Goal: Transaction & Acquisition: Book appointment/travel/reservation

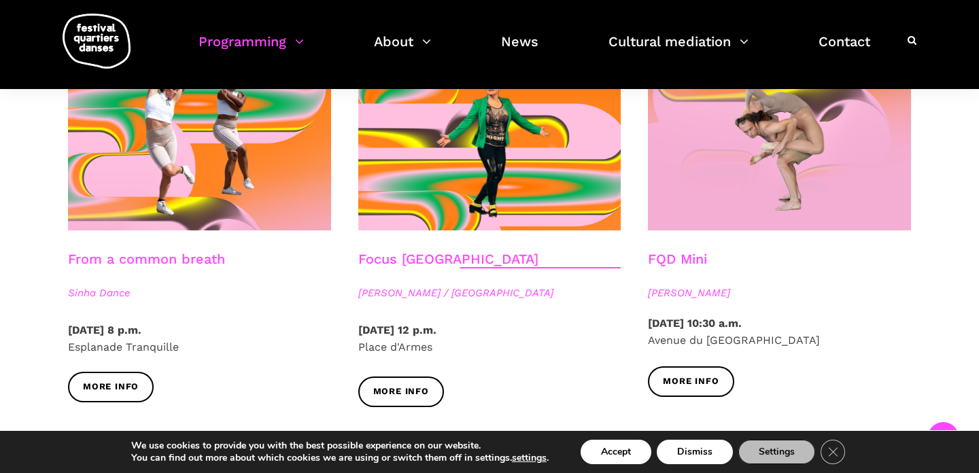
scroll to position [1576, 0]
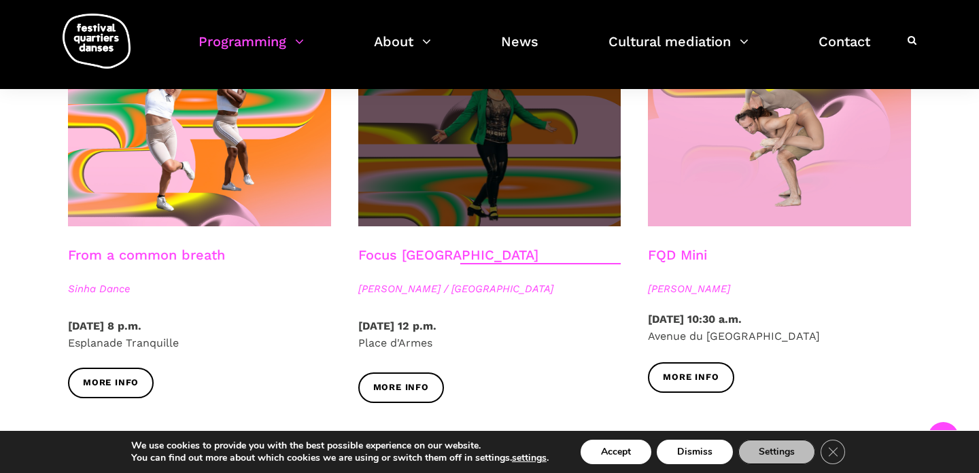
click at [481, 148] on span at bounding box center [489, 138] width 263 height 176
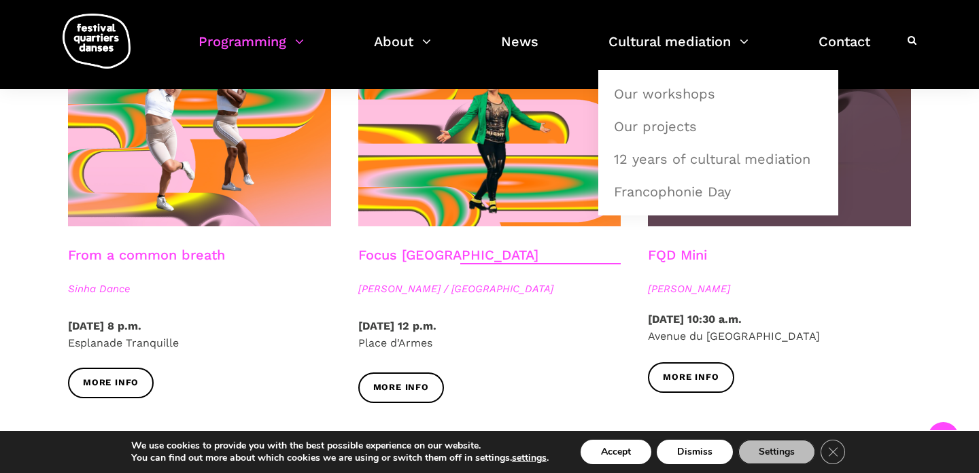
click at [869, 138] on span at bounding box center [779, 138] width 263 height 176
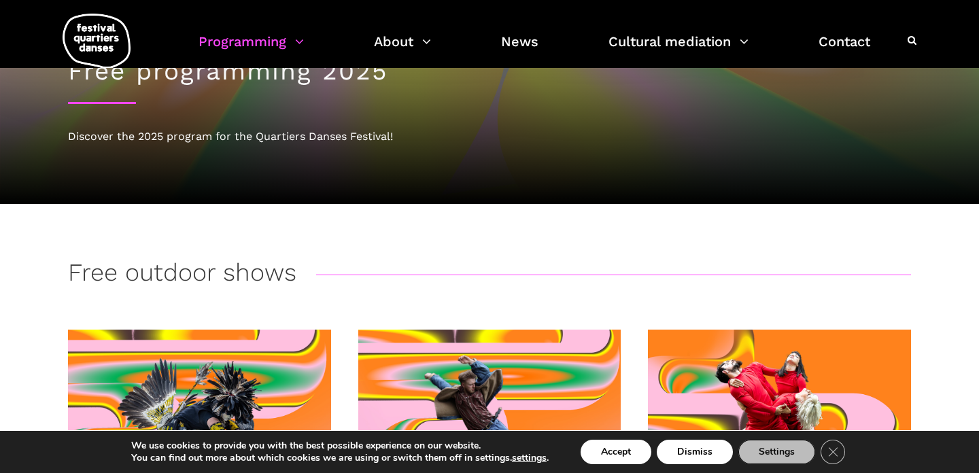
scroll to position [0, 0]
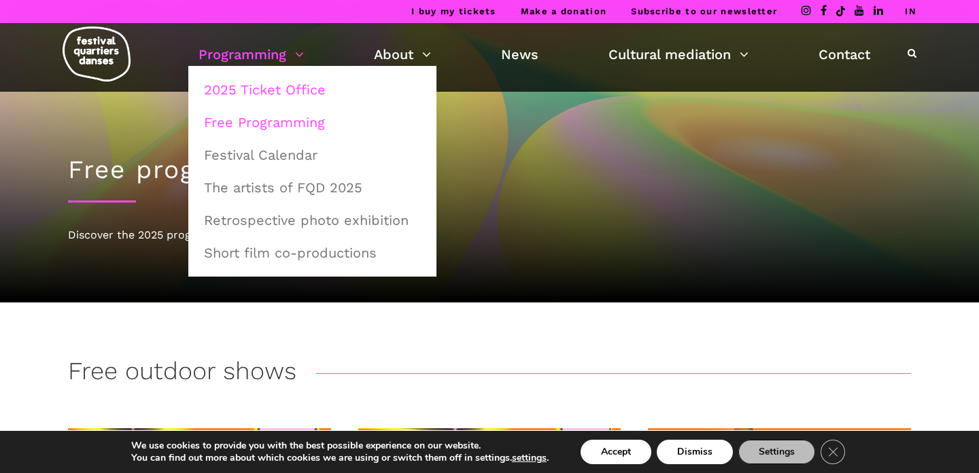
click at [272, 94] on font "2025 Ticket Office" at bounding box center [265, 90] width 122 height 16
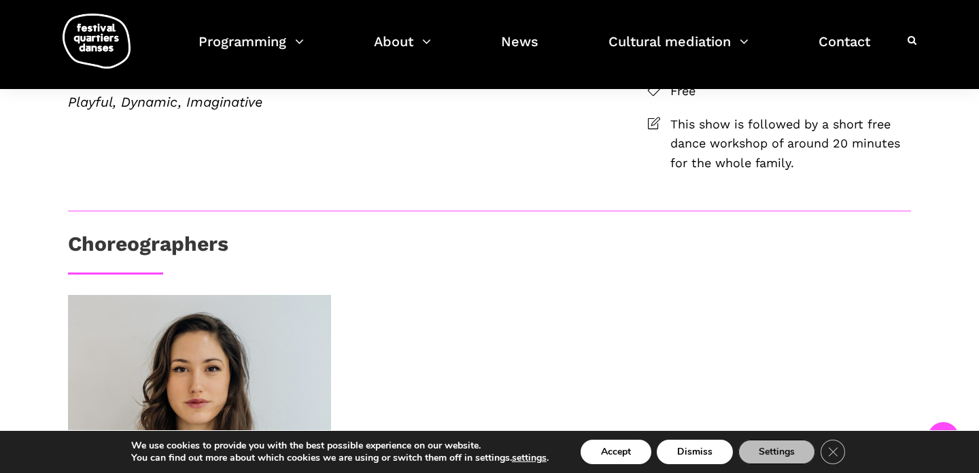
scroll to position [350, 0]
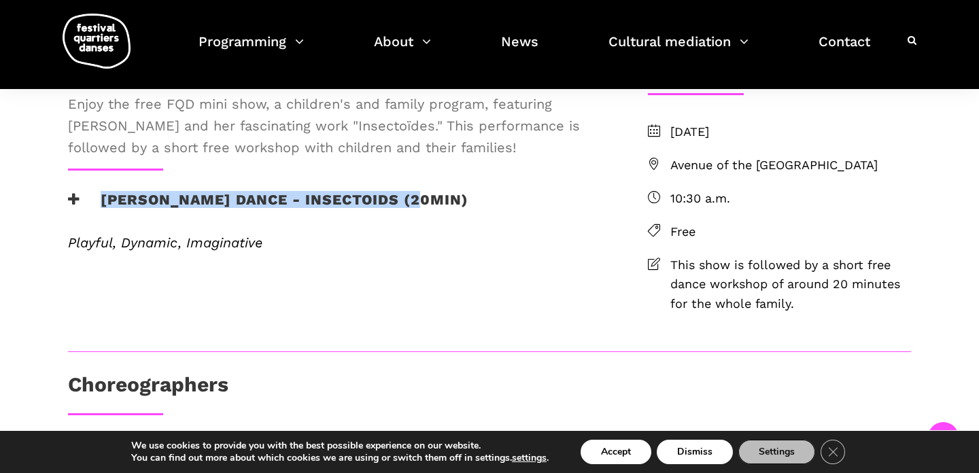
drag, startPoint x: 99, startPoint y: 246, endPoint x: 422, endPoint y: 237, distance: 323.2
click at [422, 225] on h3 "Pauline Berndsen Dance - Insectoids (20min)" at bounding box center [268, 208] width 401 height 34
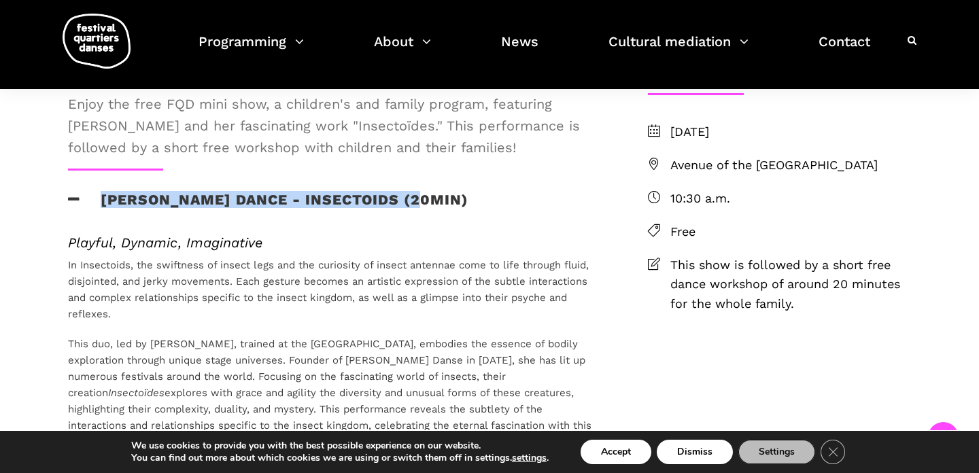
copy font "Pauline Berndsen Dance - Insectoids"
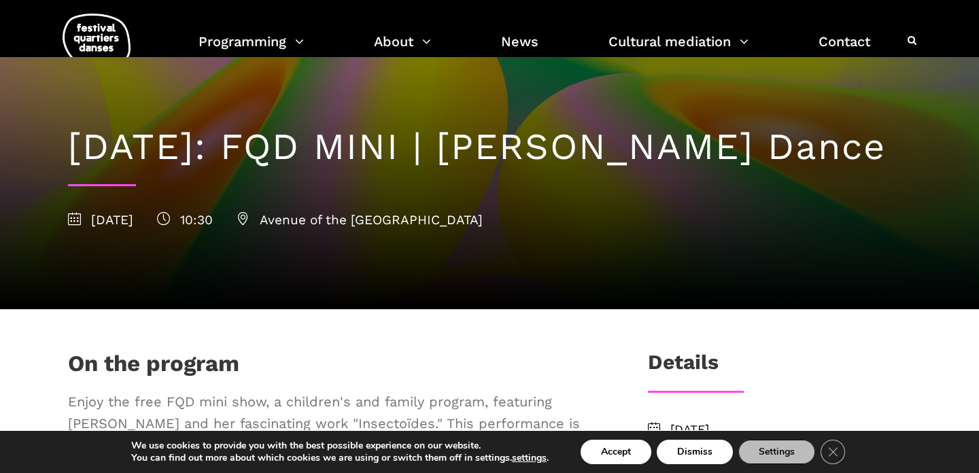
scroll to position [0, 0]
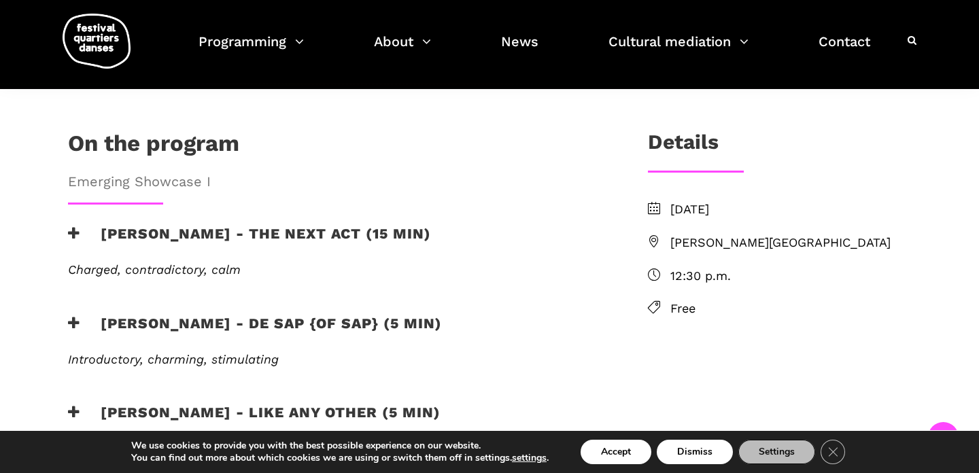
scroll to position [527, 0]
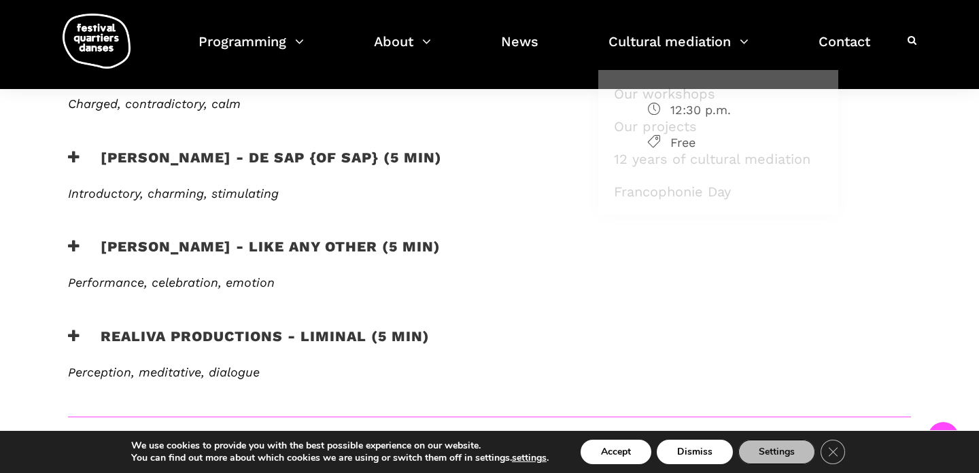
click at [567, 328] on div "Realiva Productions - Liminal (5 min)" at bounding box center [336, 345] width 536 height 34
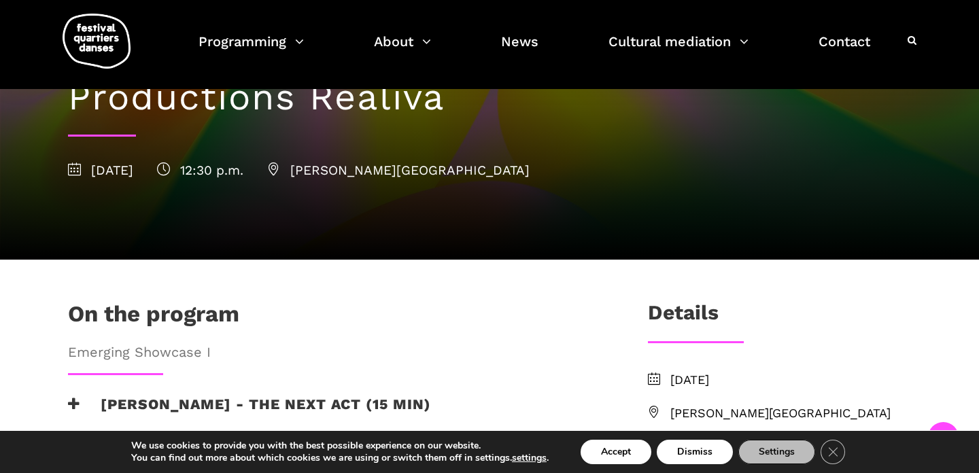
scroll to position [489, 0]
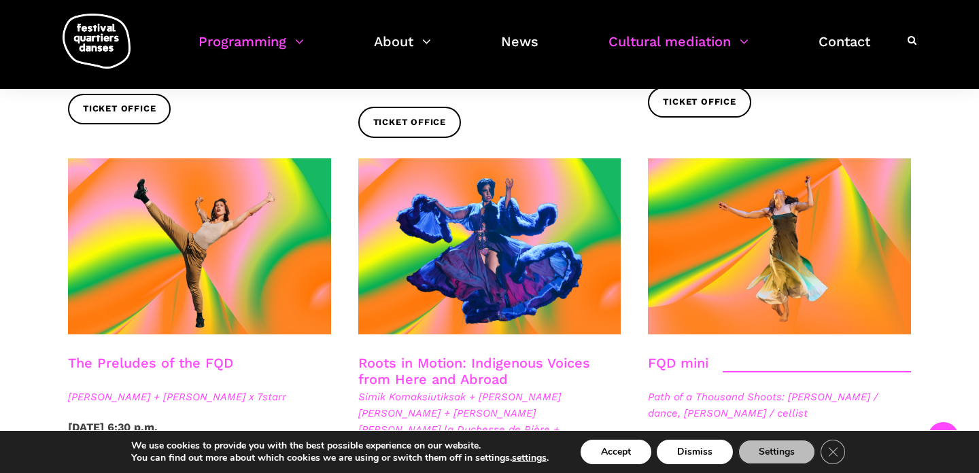
scroll to position [1659, 0]
